Goal: Task Accomplishment & Management: Manage account settings

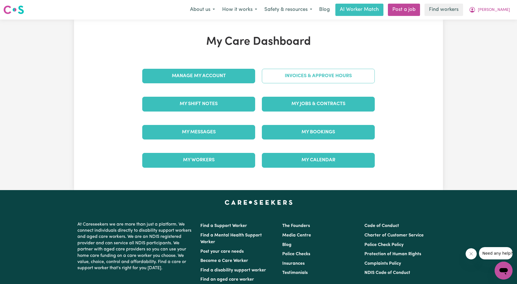
click at [299, 77] on link "Invoices & Approve Hours" at bounding box center [318, 76] width 113 height 15
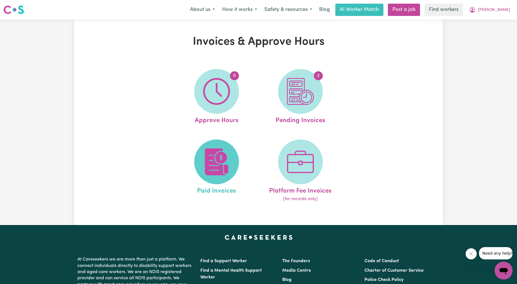
click at [229, 157] on img at bounding box center [216, 161] width 27 height 27
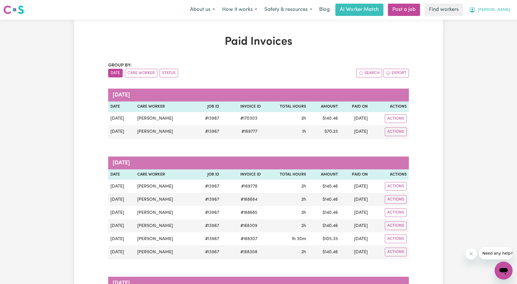
click at [509, 12] on span "[PERSON_NAME]" at bounding box center [494, 10] width 32 height 6
click at [498, 27] on link "Logout" at bounding box center [491, 32] width 44 height 11
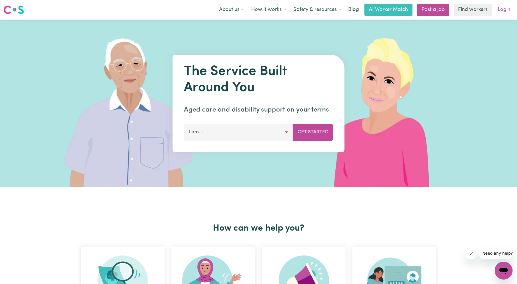
click at [503, 6] on link "Login" at bounding box center [504, 10] width 19 height 12
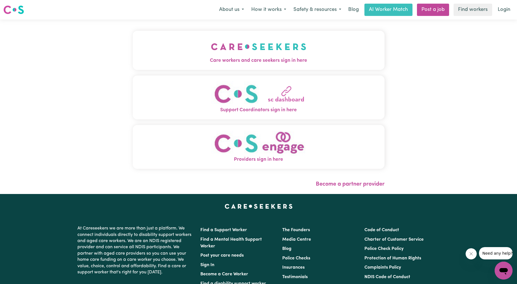
click at [185, 65] on button "Care workers and care seekers sign in here" at bounding box center [259, 50] width 252 height 39
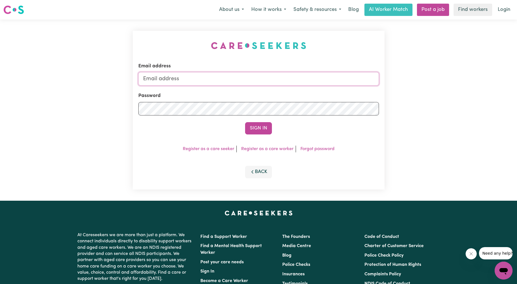
click at [223, 78] on input "Email address" at bounding box center [258, 78] width 241 height 13
drag, startPoint x: 172, startPoint y: 77, endPoint x: 285, endPoint y: 73, distance: 113.0
click at [285, 73] on input "[EMAIL_ADDRESS][PERSON_NAME][DOMAIN_NAME]" at bounding box center [258, 78] width 241 height 13
type input "superuser~[EMAIL_ADDRESS][DOMAIN_NAME]"
click at [262, 127] on button "Sign In" at bounding box center [258, 128] width 27 height 12
